Goal: Task Accomplishment & Management: Manage account settings

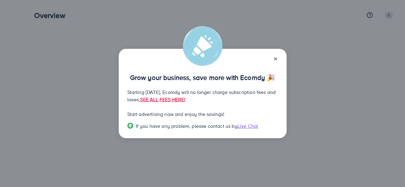
click at [275, 60] on icon at bounding box center [275, 59] width 5 height 5
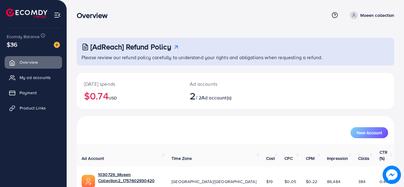
drag, startPoint x: 402, startPoint y: 44, endPoint x: 402, endPoint y: 63, distance: 19.3
click at [402, 63] on div "[AdReach] Refund Policy Please review our refund policy carefully to understand…" at bounding box center [235, 126] width 337 height 253
click at [379, 68] on div "[AdReach] Refund Policy Please review our refund policy carefully to understand…" at bounding box center [235, 140] width 317 height 205
drag, startPoint x: 402, startPoint y: 61, endPoint x: 402, endPoint y: 65, distance: 4.0
click at [402, 65] on div "[AdReach] Refund Policy Please review our refund policy carefully to understand…" at bounding box center [235, 126] width 337 height 253
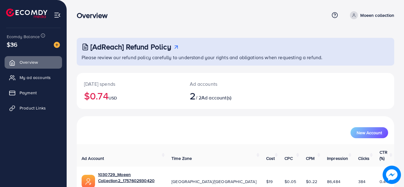
drag, startPoint x: 402, startPoint y: 65, endPoint x: 398, endPoint y: 88, distance: 23.3
click at [398, 88] on div "[AdReach] Refund Policy Please review our refund policy carefully to understand…" at bounding box center [235, 126] width 337 height 253
drag, startPoint x: 402, startPoint y: 47, endPoint x: 401, endPoint y: 51, distance: 4.3
click at [401, 51] on div "[AdReach] Refund Policy Please review our refund policy carefully to understand…" at bounding box center [235, 126] width 337 height 253
drag, startPoint x: 402, startPoint y: 50, endPoint x: 397, endPoint y: 45, distance: 7.8
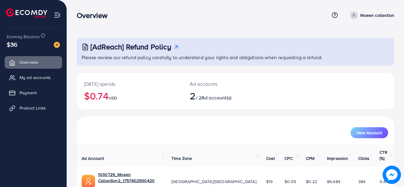
click at [397, 45] on div "[AdReach] Refund Policy Please review our refund policy carefully to understand…" at bounding box center [235, 126] width 337 height 253
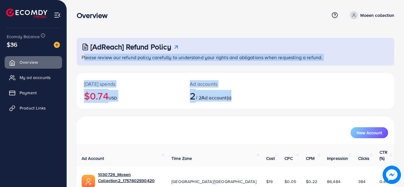
drag, startPoint x: 402, startPoint y: 44, endPoint x: 402, endPoint y: 94, distance: 50.4
click at [402, 94] on div "[AdReach] Refund Policy Please review our refund policy carefully to understand…" at bounding box center [235, 126] width 337 height 253
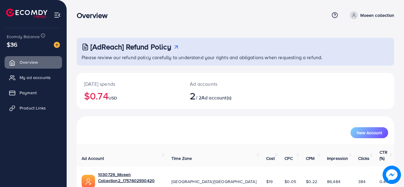
drag, startPoint x: 402, startPoint y: 138, endPoint x: 396, endPoint y: 117, distance: 22.2
click at [396, 117] on div "[AdReach] Refund Policy Please review our refund policy carefully to understand…" at bounding box center [235, 126] width 337 height 253
drag, startPoint x: 391, startPoint y: 151, endPoint x: 392, endPoint y: 154, distance: 3.4
click at [392, 154] on th "CTR (%)" at bounding box center [384, 155] width 20 height 22
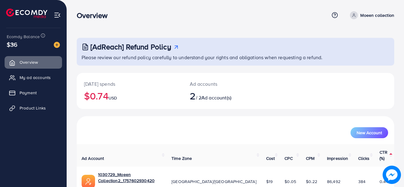
click at [396, 78] on div "[AdReach] Refund Policy Please review our refund policy carefully to understand…" at bounding box center [235, 126] width 337 height 253
drag, startPoint x: 402, startPoint y: 79, endPoint x: 395, endPoint y: 82, distance: 8.1
click at [395, 82] on div "[AdReach] Refund Policy Please review our refund policy carefully to understand…" at bounding box center [235, 126] width 337 height 253
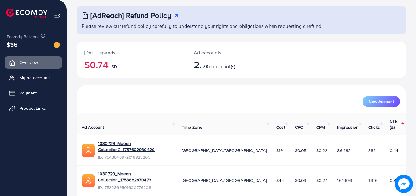
scroll to position [38, 0]
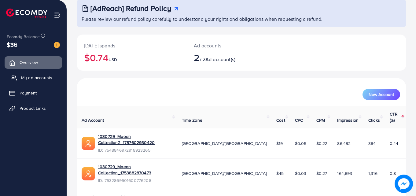
click at [51, 78] on span "My ad accounts" at bounding box center [36, 78] width 31 height 6
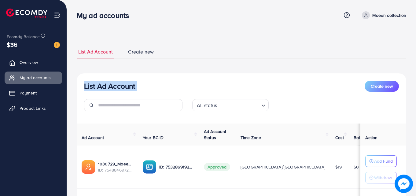
drag, startPoint x: 415, startPoint y: 49, endPoint x: 415, endPoint y: 62, distance: 13.4
click at [405, 62] on div "List Ad Account Create new List Ad Account Create new All status Loading... Ad …" at bounding box center [241, 138] width 349 height 276
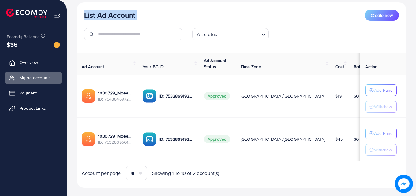
scroll to position [72, 0]
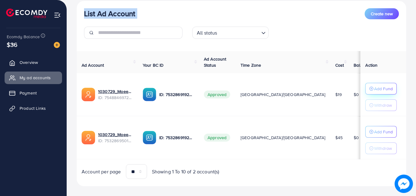
click at [369, 87] on circle "button" at bounding box center [371, 89] width 4 height 4
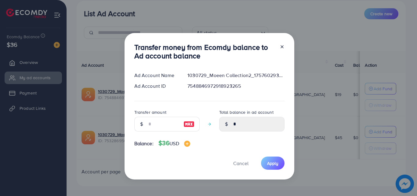
click at [146, 122] on div at bounding box center [141, 124] width 14 height 15
click at [144, 122] on div at bounding box center [141, 124] width 14 height 15
click at [142, 122] on icon at bounding box center [142, 124] width 4 height 4
click at [147, 123] on div at bounding box center [141, 124] width 14 height 15
click at [140, 123] on icon at bounding box center [142, 124] width 4 height 4
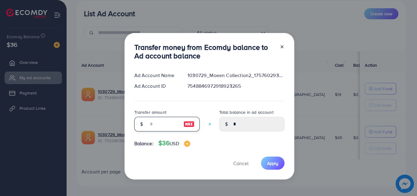
click at [148, 123] on input "number" at bounding box center [163, 124] width 31 height 15
type input "*"
type input "****"
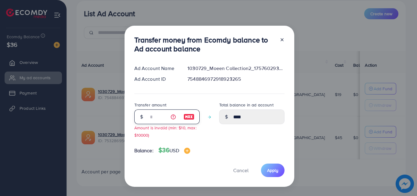
type input "**"
type input "*****"
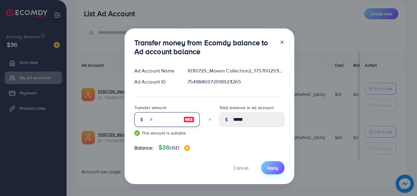
type input "**"
click at [265, 166] on button "Apply" at bounding box center [273, 167] width 24 height 13
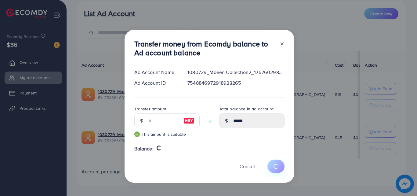
type input "*"
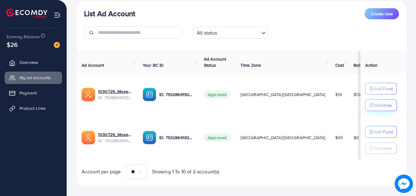
click at [374, 106] on p "Withdraw" at bounding box center [383, 104] width 18 height 7
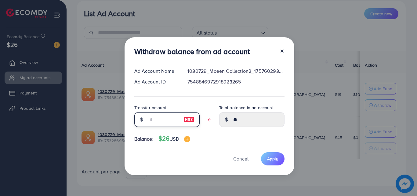
click at [148, 119] on input "text" at bounding box center [163, 119] width 31 height 15
type input "*"
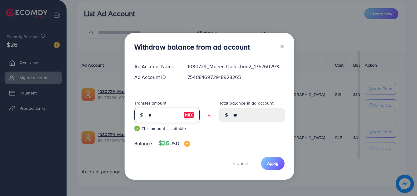
type input "****"
type input "*"
click at [270, 164] on span "Apply" at bounding box center [272, 163] width 11 height 6
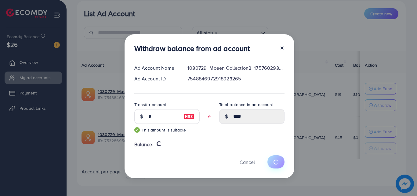
type input "**"
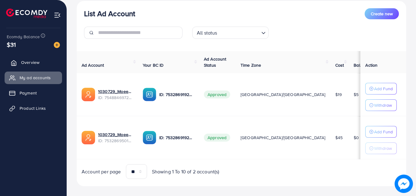
click at [30, 62] on span "Overview" at bounding box center [30, 62] width 18 height 6
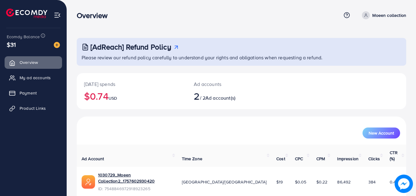
drag, startPoint x: 415, startPoint y: 74, endPoint x: 415, endPoint y: 86, distance: 12.5
click at [405, 86] on div "[AdReach] Refund Policy Please review our refund policy carefully to understand…" at bounding box center [241, 126] width 349 height 253
drag, startPoint x: 415, startPoint y: 86, endPoint x: 417, endPoint y: 98, distance: 12.3
click at [405, 98] on html "Overview Help Center Contact Support Term and policy About Us Moeen collection …" at bounding box center [208, 98] width 416 height 196
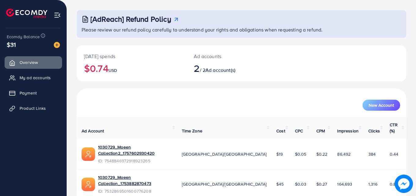
scroll to position [34, 0]
